Goal: Find specific page/section: Find specific page/section

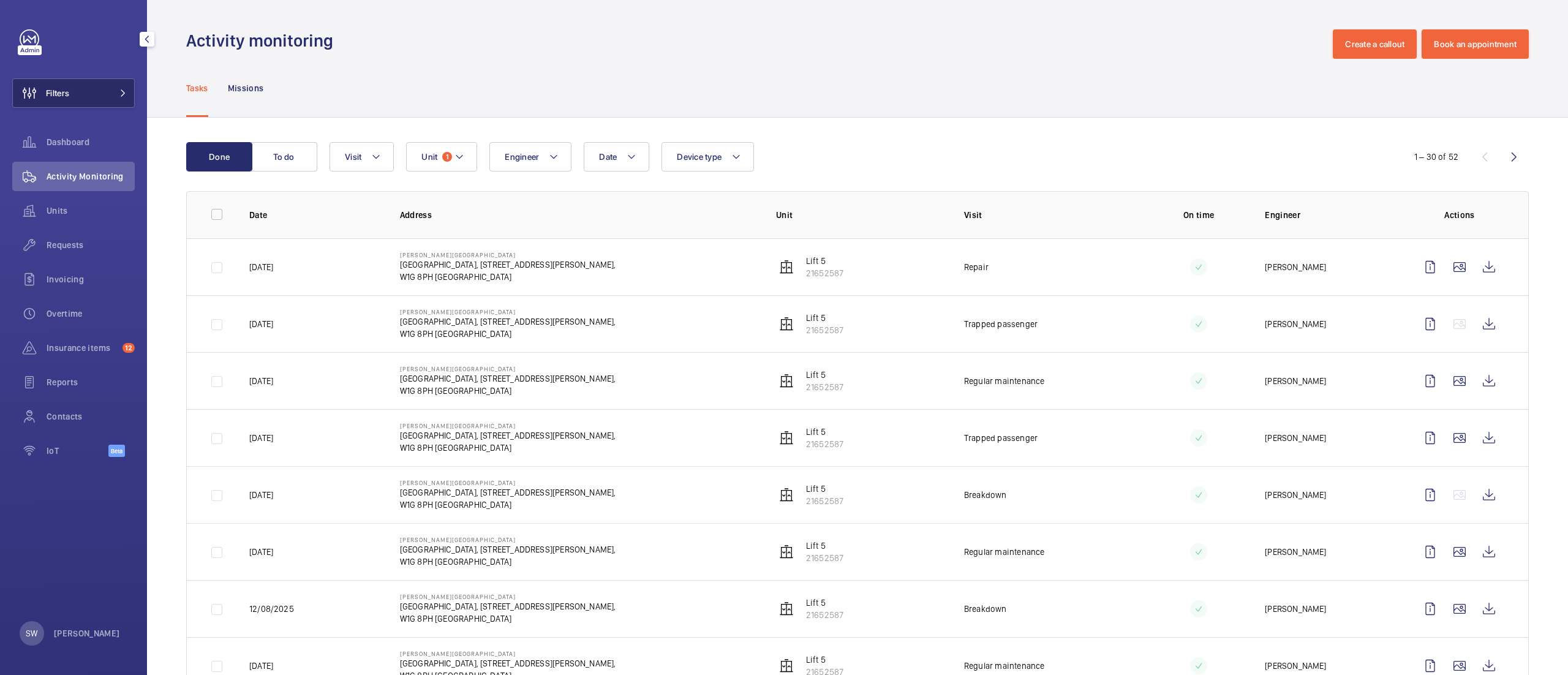
click at [82, 97] on button "Filters" at bounding box center [73, 93] width 123 height 29
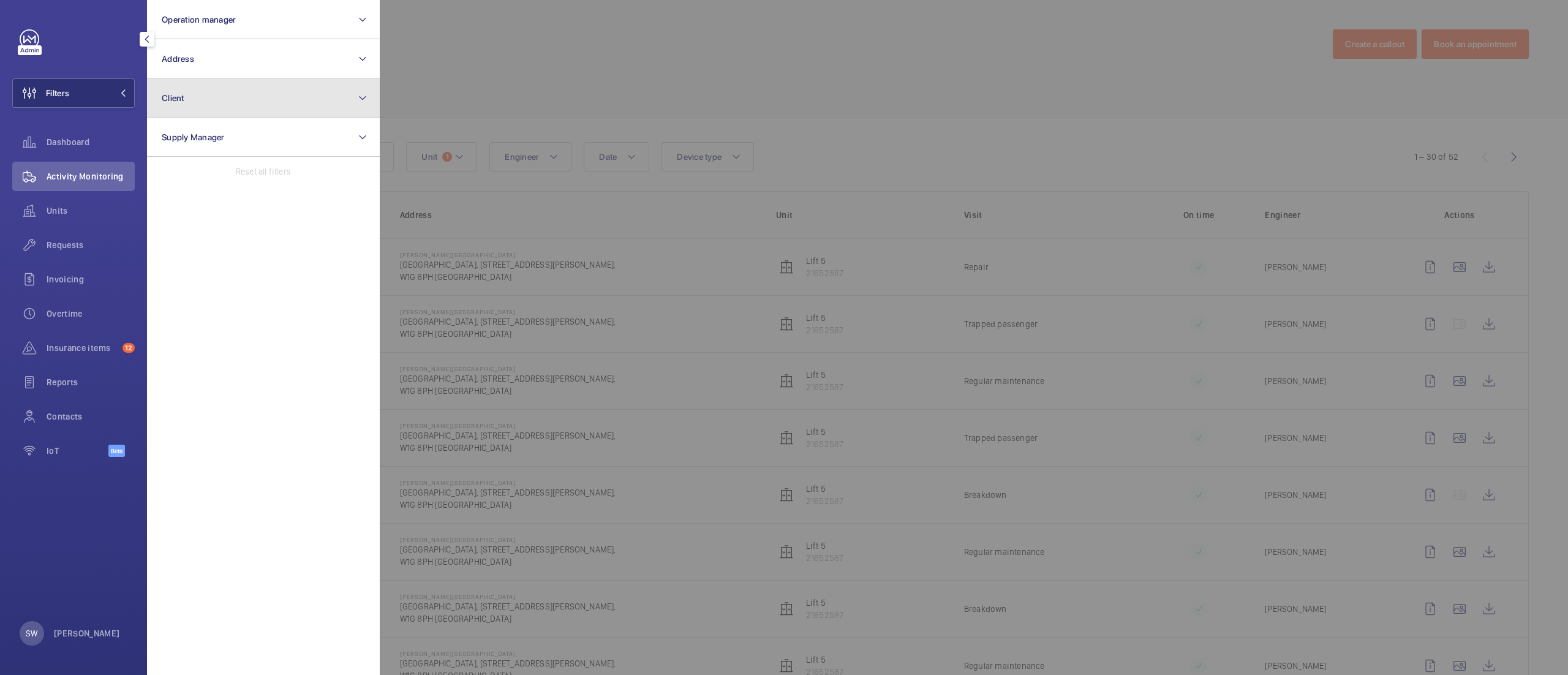
click at [311, 98] on button "Client" at bounding box center [263, 98] width 233 height 39
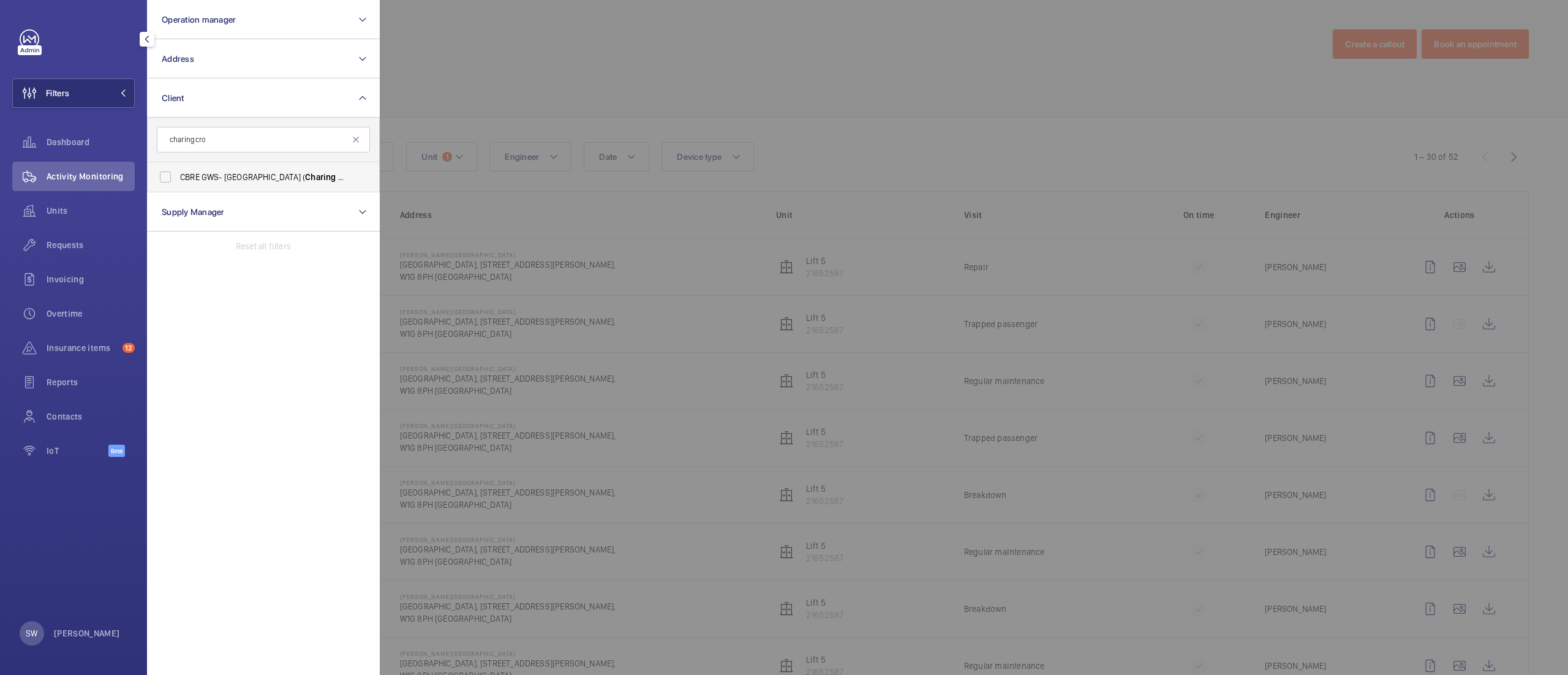
type input "charing cro"
click at [236, 179] on span "CBRE GWS- [GEOGRAPHIC_DATA] ( Charing Cro ss)" at bounding box center [264, 177] width 169 height 12
click at [178, 179] on input "CBRE GWS- [GEOGRAPHIC_DATA] ( Charing Cro ss)" at bounding box center [165, 177] width 25 height 25
checkbox input "true"
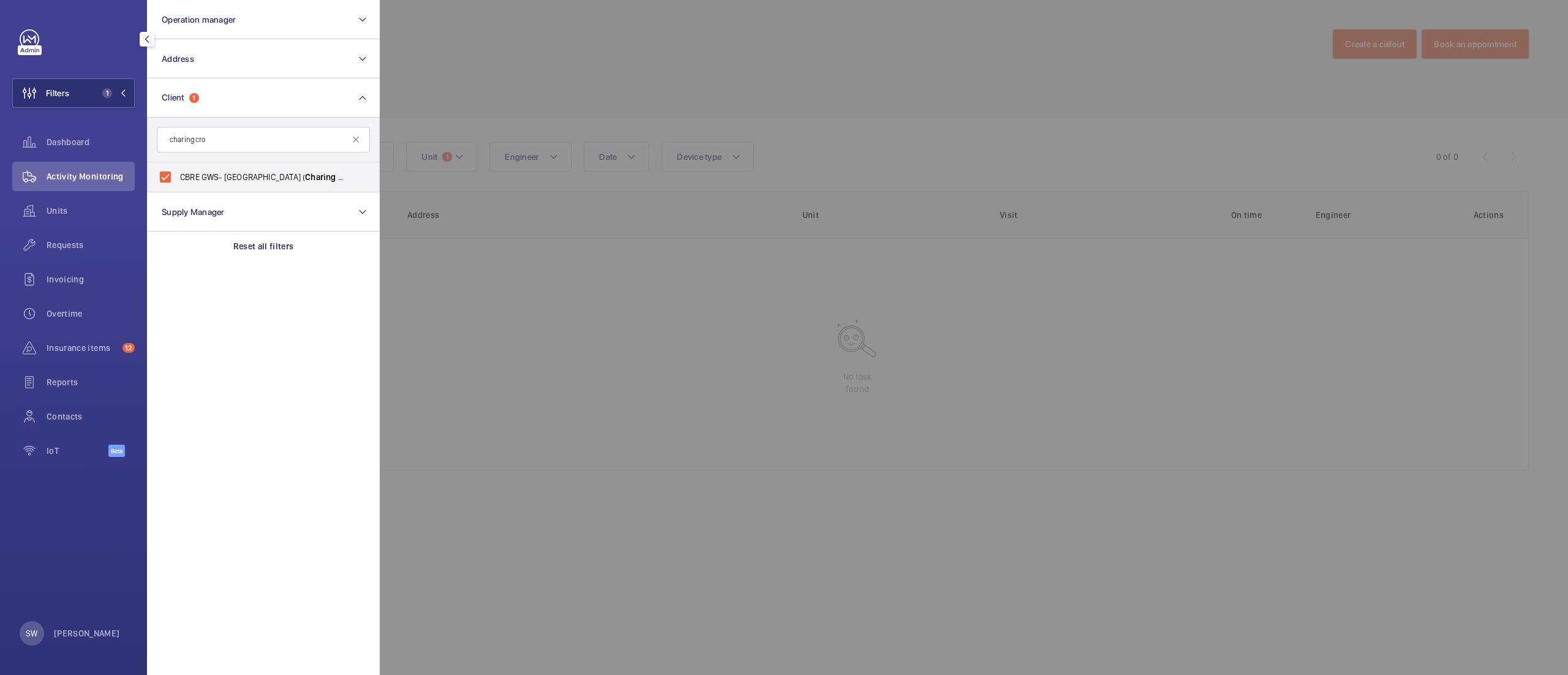
click at [792, 84] on div at bounding box center [1164, 337] width 1568 height 675
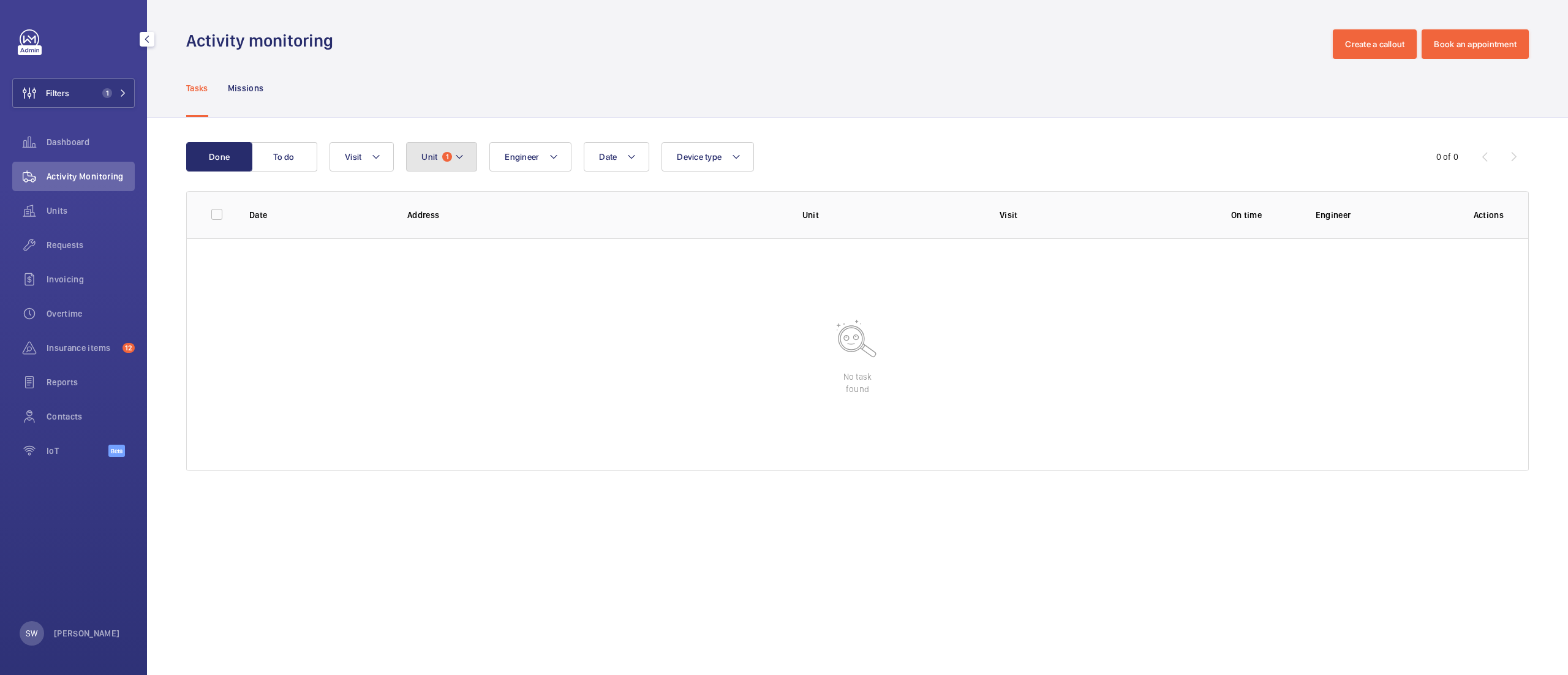
click at [408, 152] on button "Unit 1" at bounding box center [441, 157] width 71 height 29
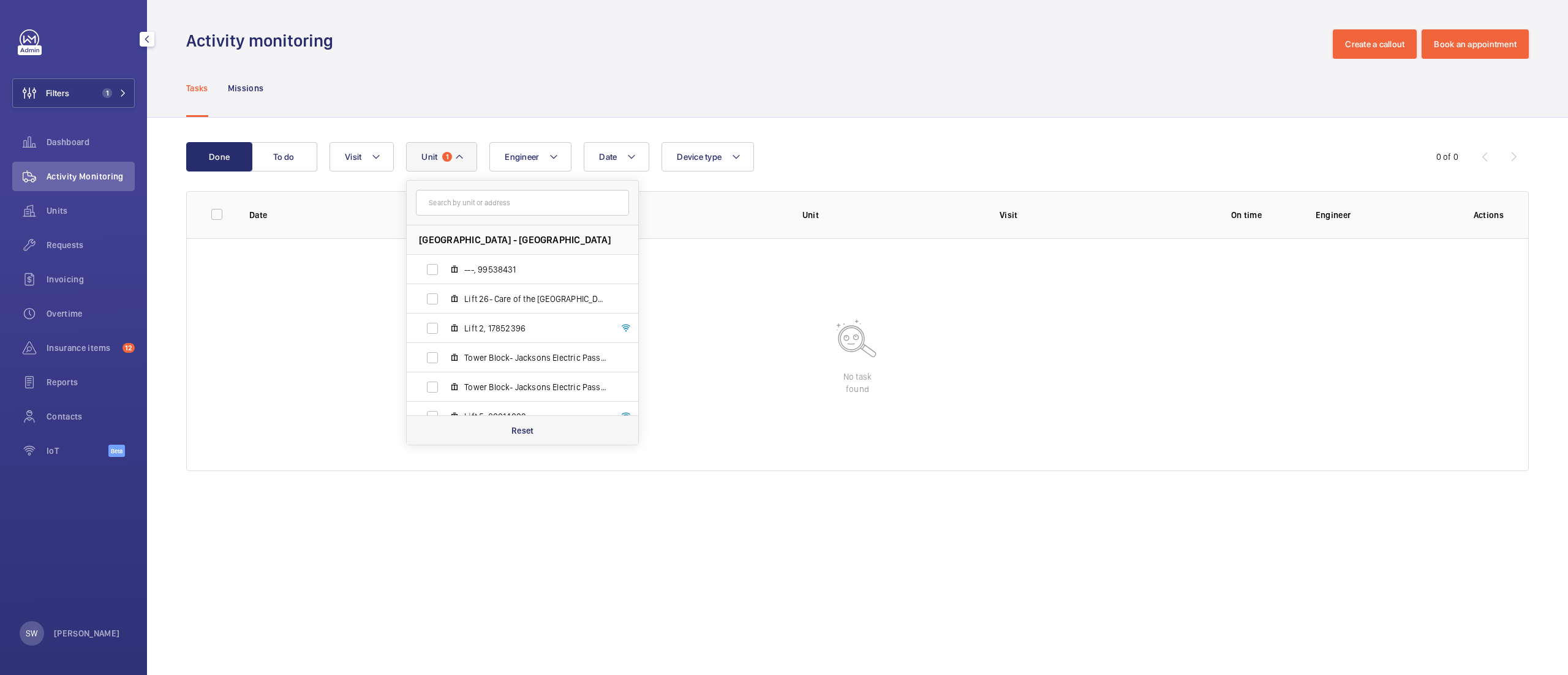
click at [532, 426] on p "Reset" at bounding box center [523, 430] width 23 height 12
click at [1113, 139] on div "Done To do Date Engineer Unit [GEOGRAPHIC_DATA] - [GEOGRAPHIC_DATA] [GEOGRAPHIC…" at bounding box center [857, 309] width 1421 height 383
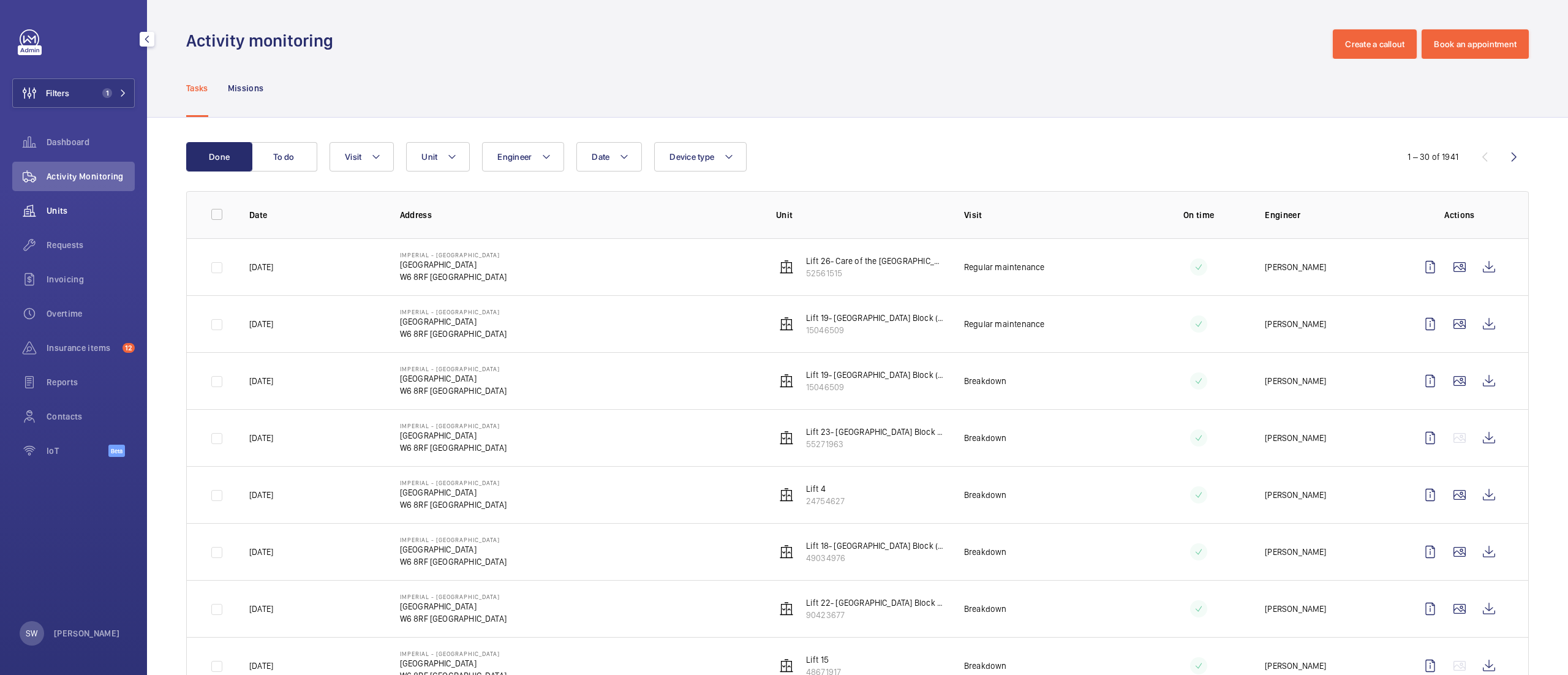
click at [84, 205] on span "Units" at bounding box center [90, 210] width 88 height 12
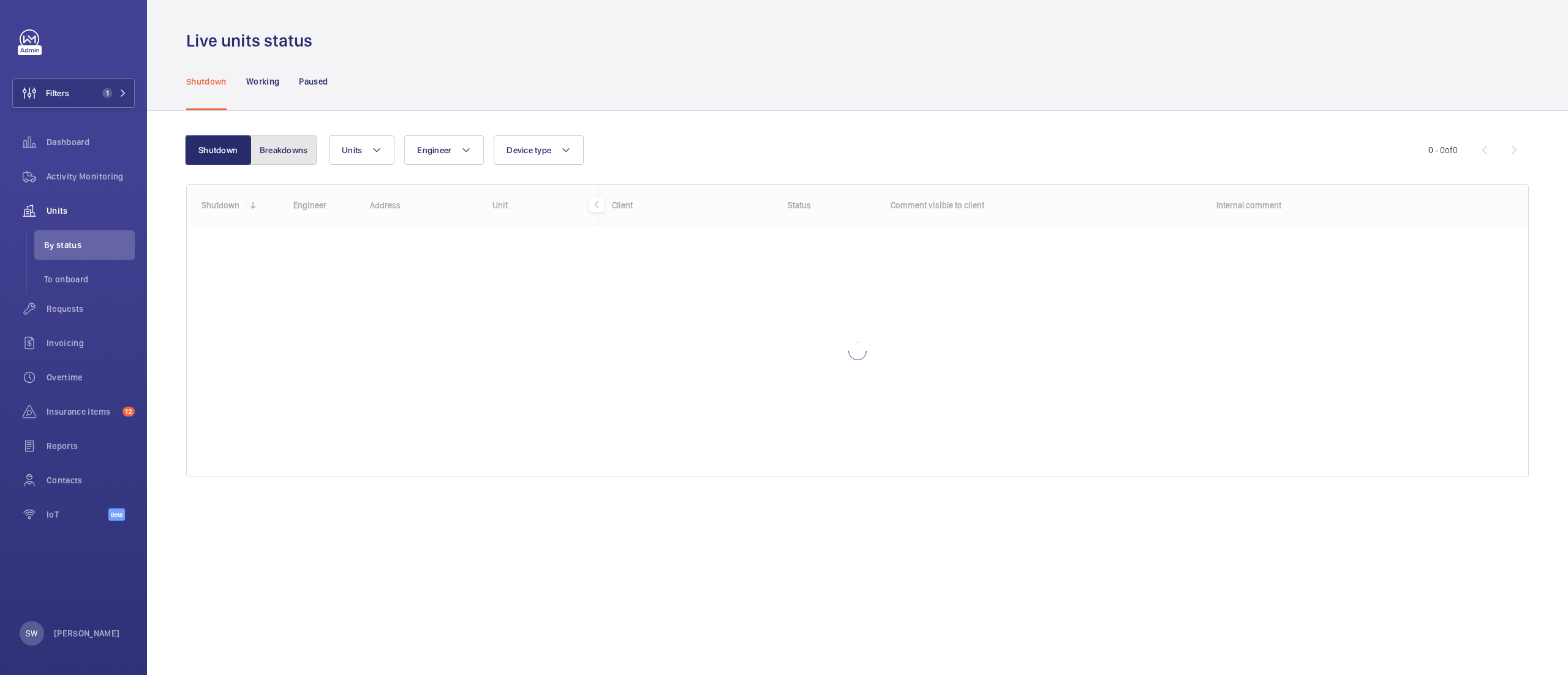
click at [285, 147] on button "Breakdowns" at bounding box center [283, 150] width 66 height 29
click at [234, 136] on button "Shutdown" at bounding box center [220, 150] width 66 height 29
